Goal: Information Seeking & Learning: Learn about a topic

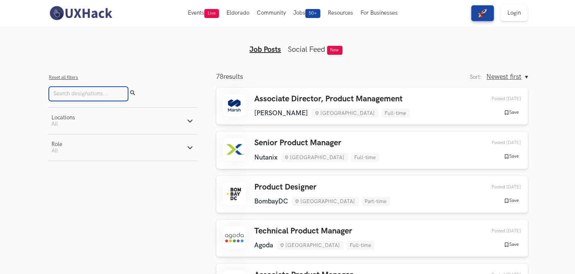
click at [82, 95] on input "Search" at bounding box center [88, 94] width 79 height 14
click at [193, 118] on button "Locations Active filters: All" at bounding box center [122, 121] width 150 height 26
click at [70, 95] on input "Search" at bounding box center [88, 94] width 79 height 14
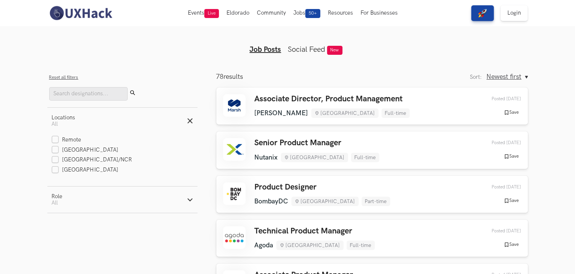
click at [190, 82] on div "Reset all filters Submit" at bounding box center [122, 87] width 146 height 28
click at [57, 124] on span "All" at bounding box center [55, 124] width 6 height 6
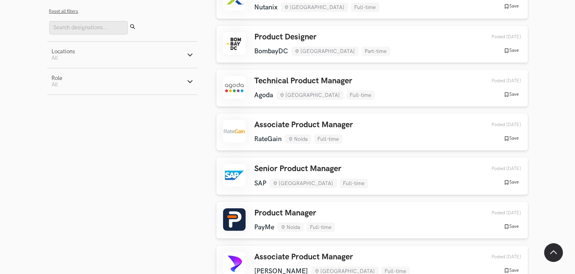
scroll to position [338, 0]
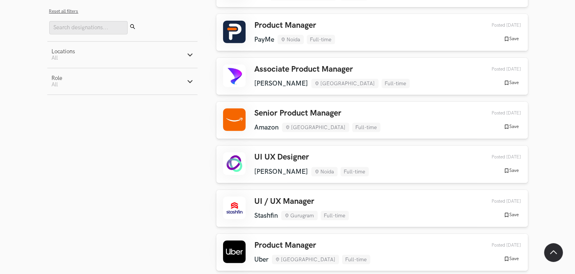
drag, startPoint x: 575, startPoint y: 36, endPoint x: 576, endPoint y: 180, distance: 143.9
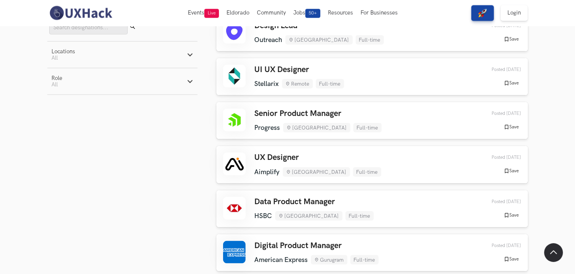
scroll to position [898, 0]
